Goal: Information Seeking & Learning: Learn about a topic

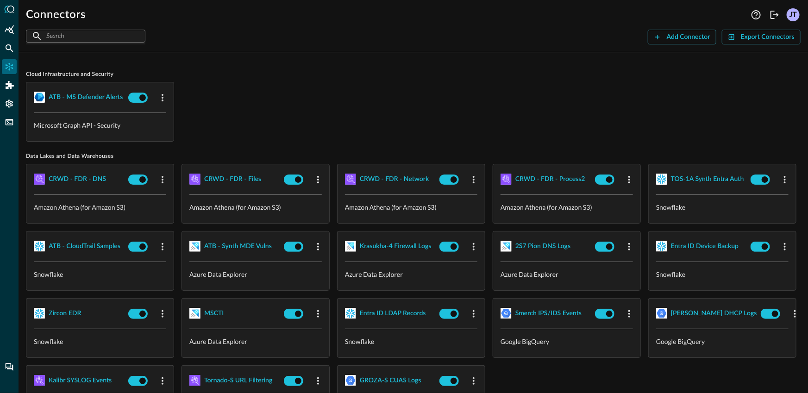
click at [280, 129] on div "ATB - MS Defender Alerts Microsoft Graph API - Security" at bounding box center [413, 112] width 774 height 60
click at [4, 47] on div "Federated Search" at bounding box center [9, 48] width 15 height 15
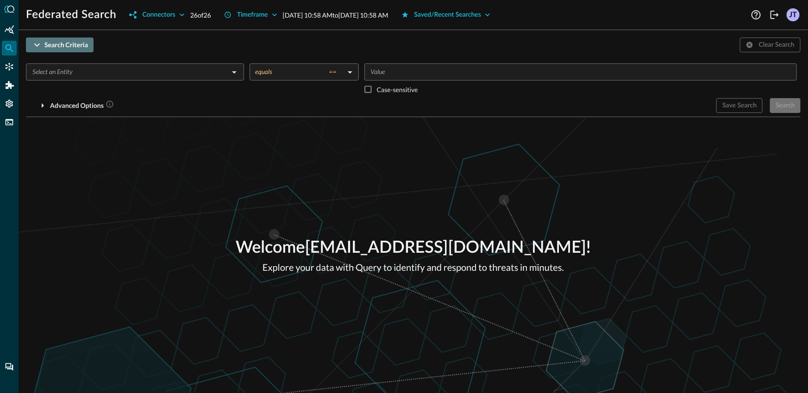
click at [50, 45] on div "Search Criteria" at bounding box center [66, 45] width 44 height 12
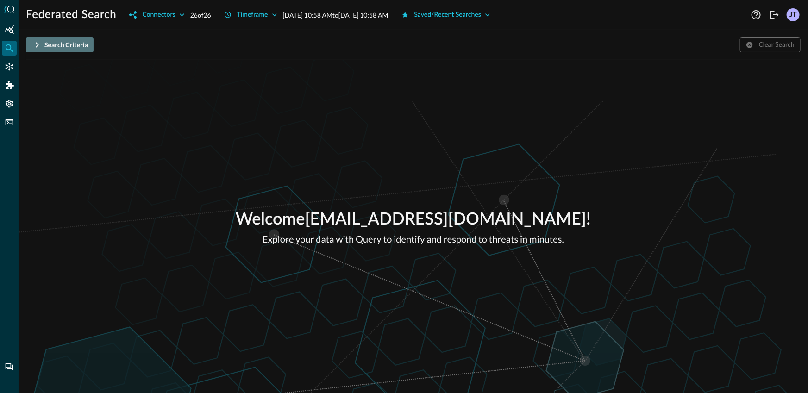
click at [79, 45] on div "Search Criteria" at bounding box center [66, 45] width 44 height 12
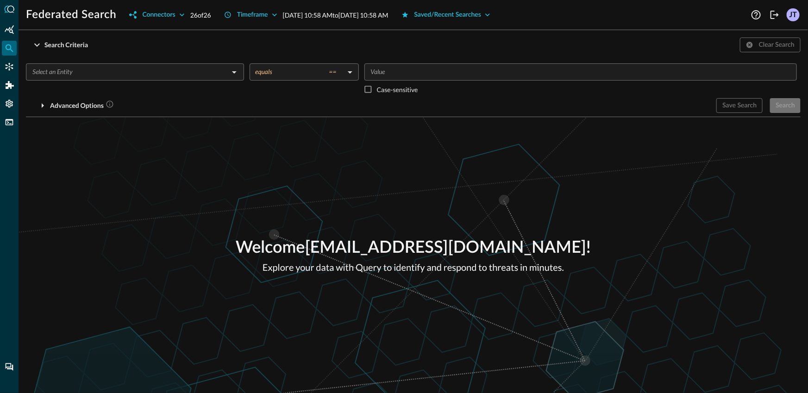
click at [85, 74] on input "text" at bounding box center [127, 72] width 197 height 12
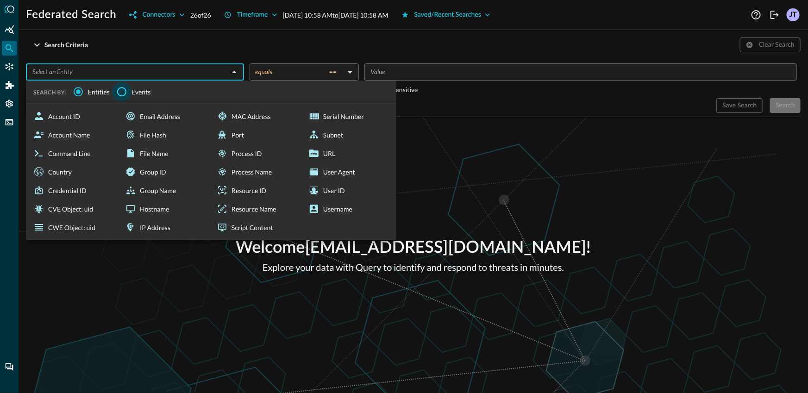
click at [124, 90] on input "Events" at bounding box center [121, 91] width 19 height 19
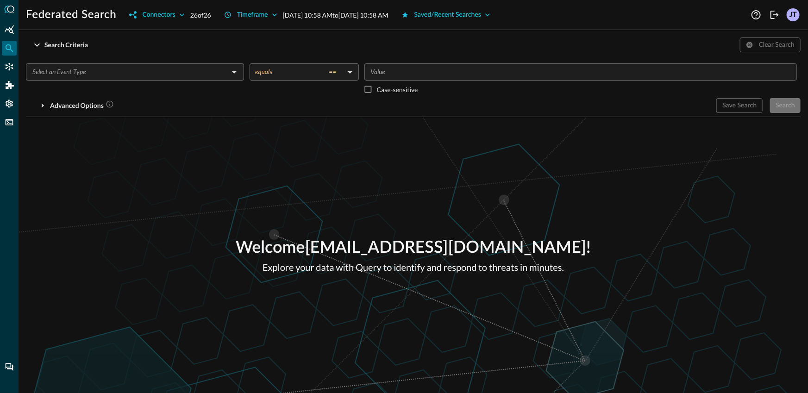
click at [130, 58] on div "​ equals == equals ​ ​ Case-sensitive Advanced Options Save Search Search You w…" at bounding box center [413, 84] width 774 height 57
click at [68, 69] on input "text" at bounding box center [127, 72] width 197 height 12
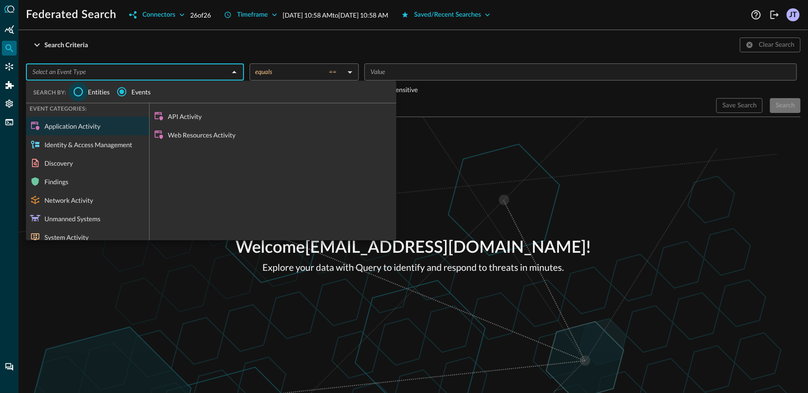
click at [79, 88] on input "Entities" at bounding box center [78, 91] width 19 height 19
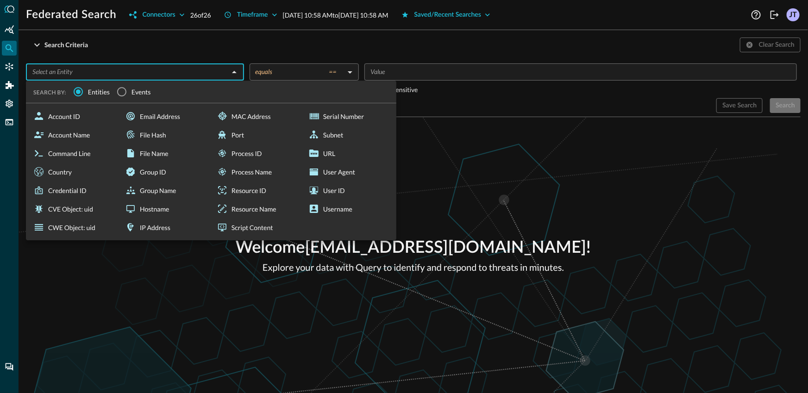
click at [130, 53] on div "Search Criteria Clear Search ​ SEARCH BY: Entities Events Account ID Account Na…" at bounding box center [413, 77] width 774 height 80
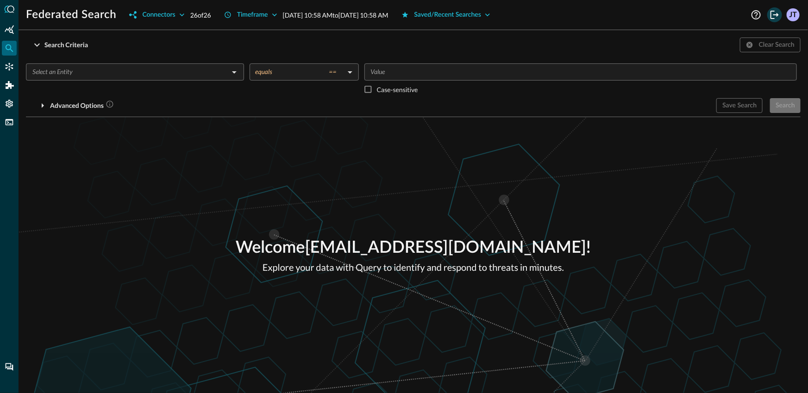
click at [773, 16] on icon "Logout" at bounding box center [774, 14] width 11 height 11
